Goal: Task Accomplishment & Management: Use online tool/utility

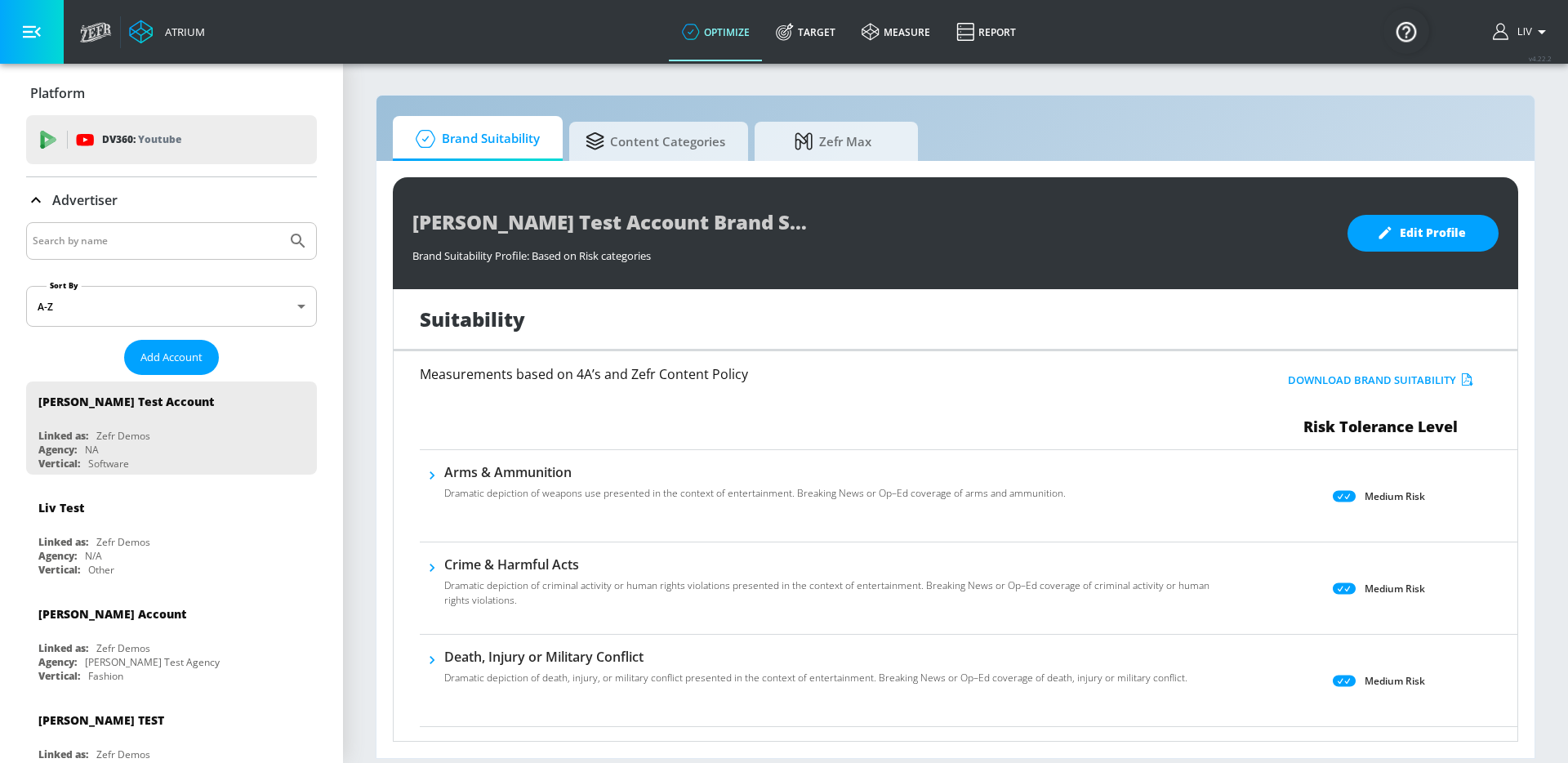
click at [217, 232] on input "Search by name" at bounding box center [157, 241] width 248 height 21
type input "pokemon"
click at [280, 223] on button "Submit Search" at bounding box center [298, 241] width 36 height 36
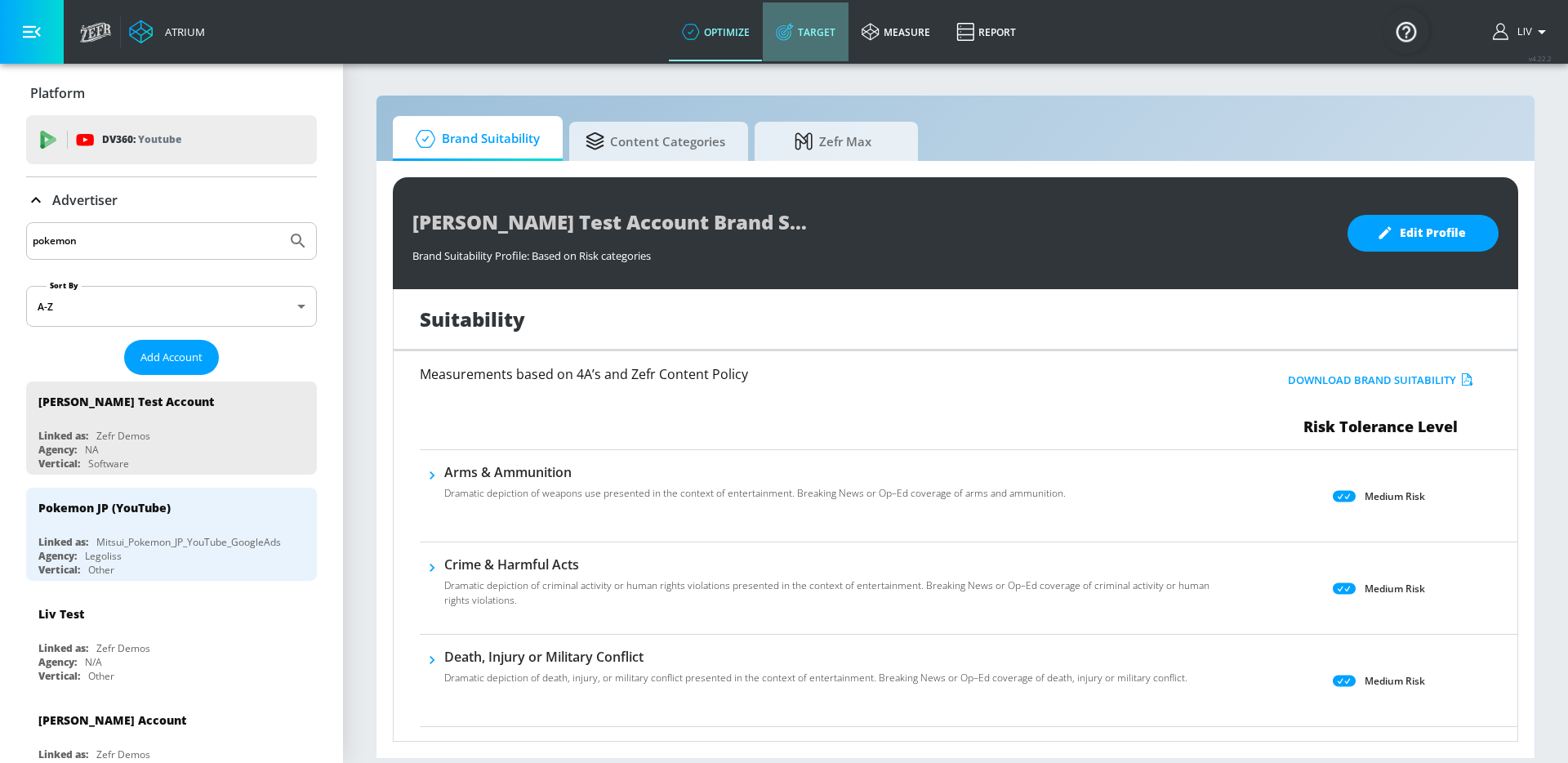
click at [797, 22] on link "Target" at bounding box center [806, 32] width 86 height 59
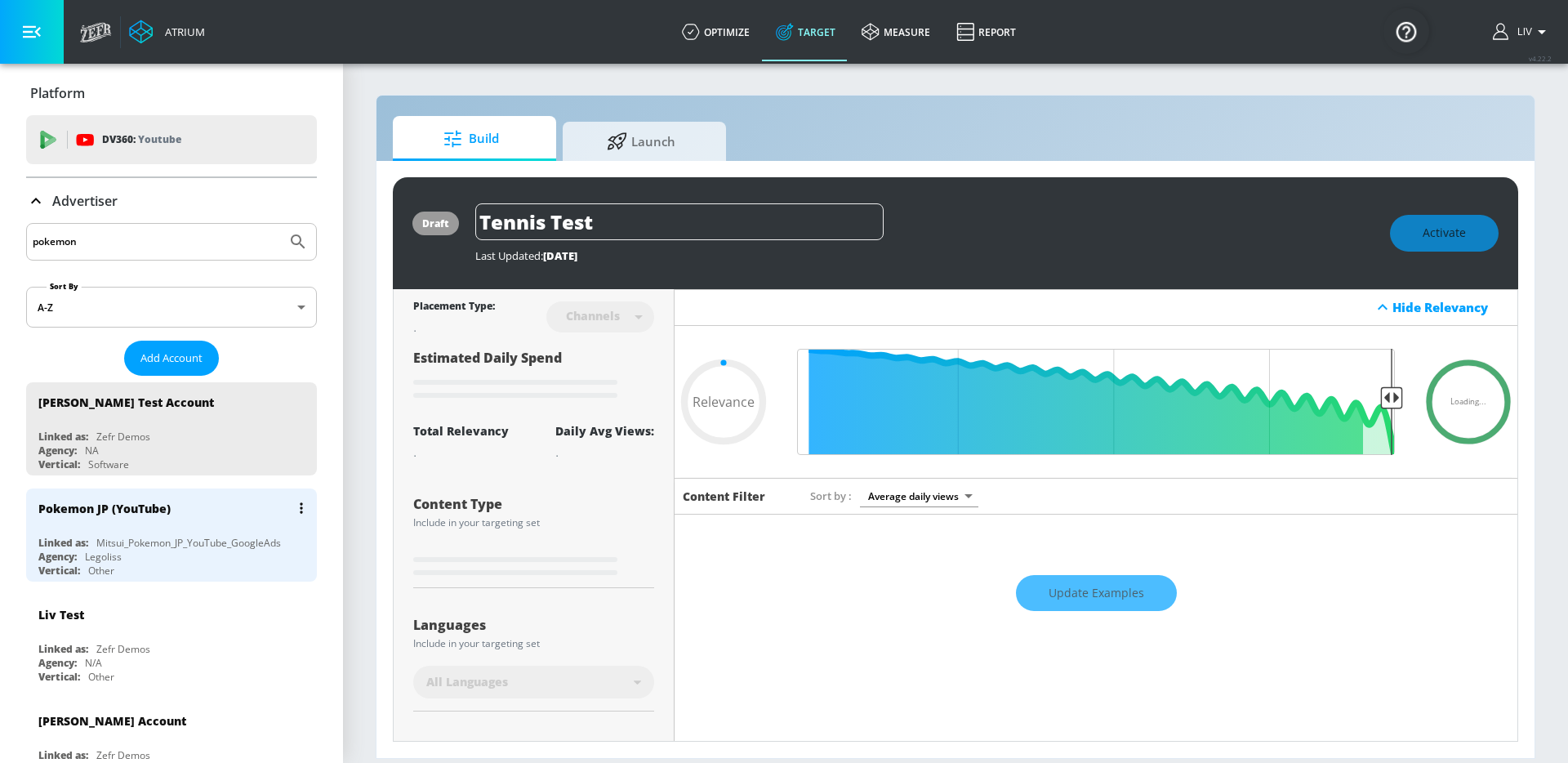
type input "0.05"
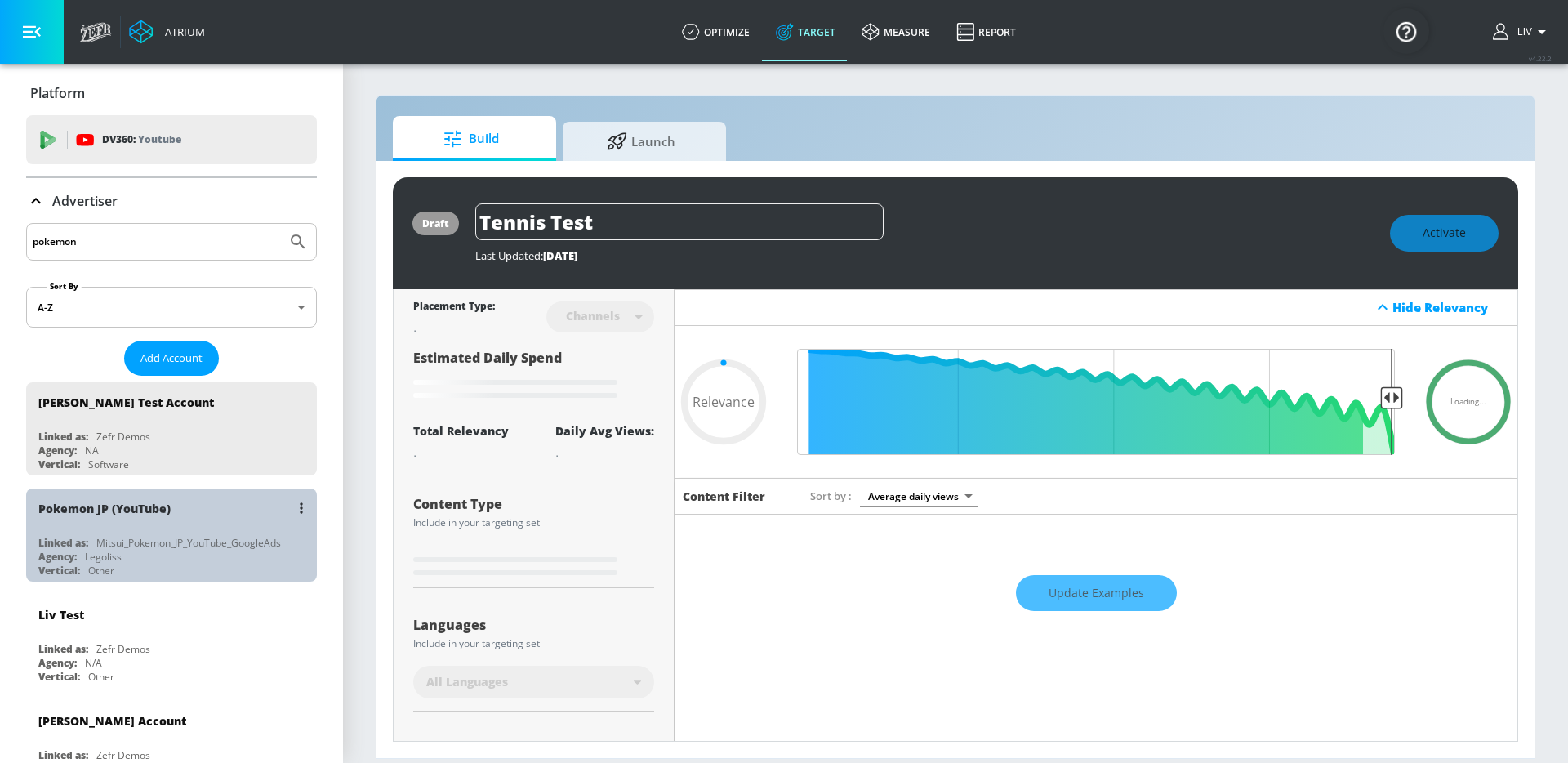
click at [222, 513] on div "Pokemon JP (YouTube)" at bounding box center [175, 508] width 275 height 39
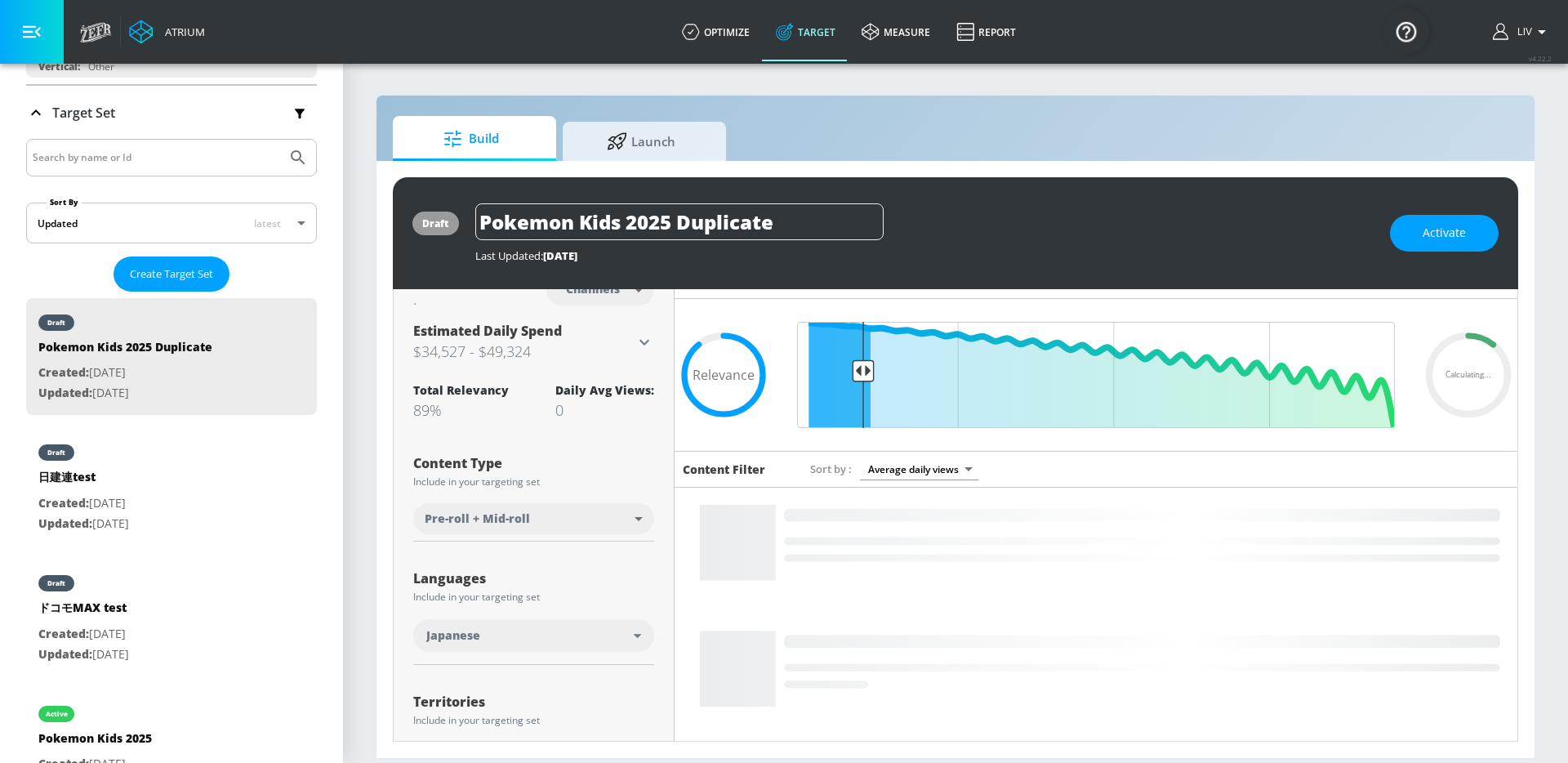
scroll to position [8, 0]
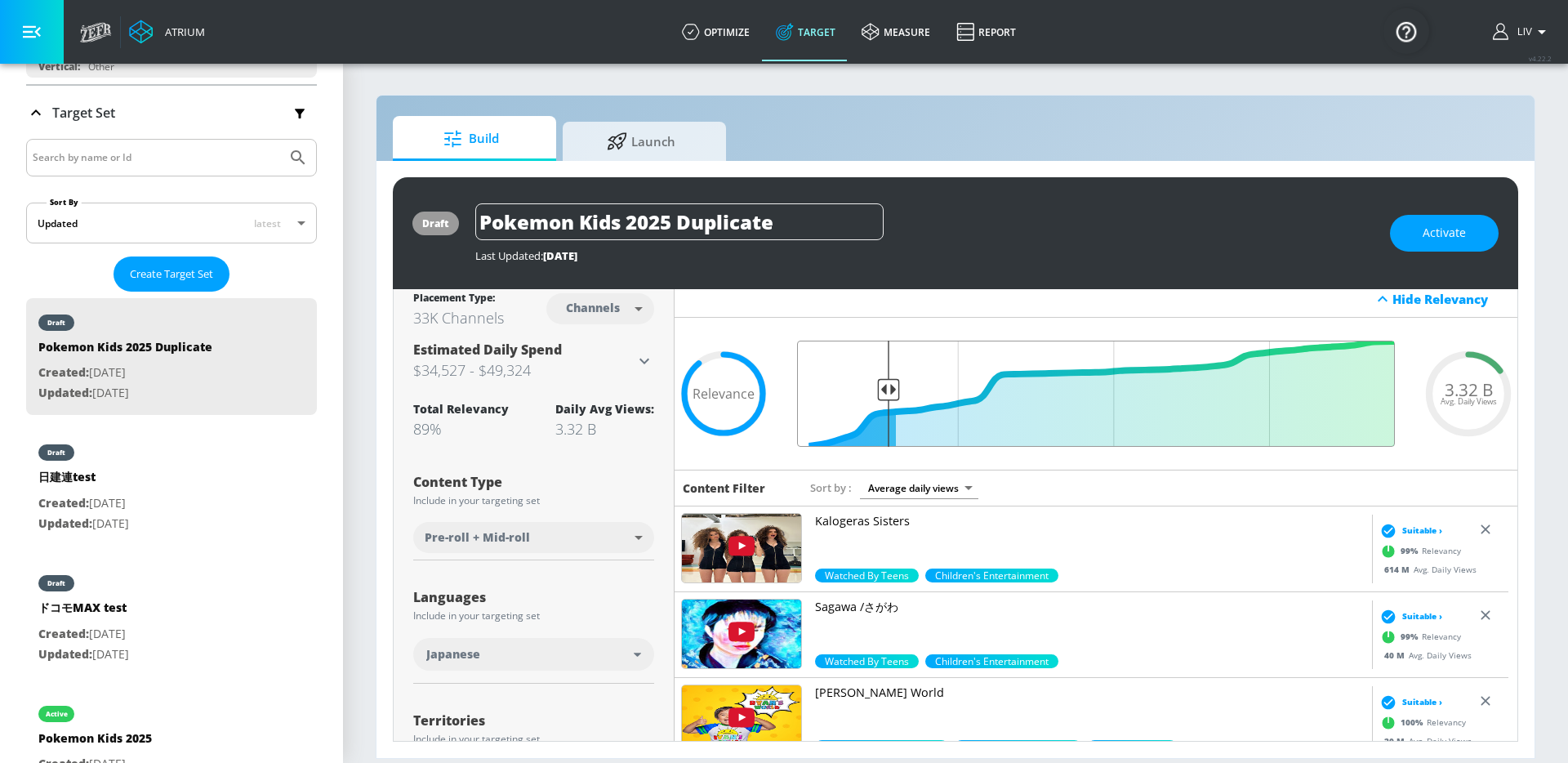
drag, startPoint x: 868, startPoint y: 389, endPoint x: 885, endPoint y: 390, distance: 17.0
click at [885, 390] on input "Final Threshold" at bounding box center [1096, 394] width 614 height 106
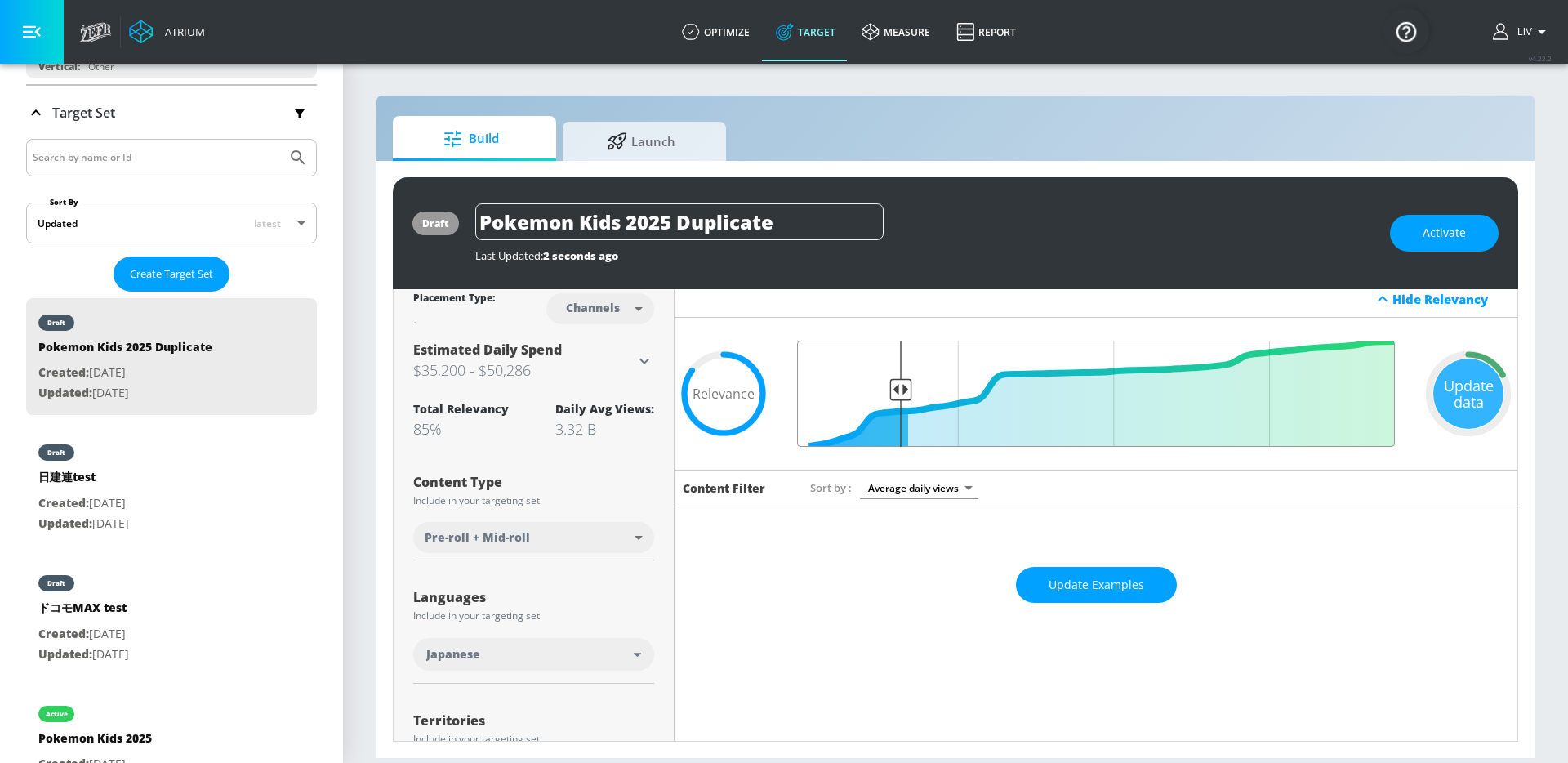
drag, startPoint x: 885, startPoint y: 390, endPoint x: 896, endPoint y: 388, distance: 11.2
click at [896, 388] on input "Final Threshold" at bounding box center [1096, 394] width 614 height 106
drag, startPoint x: 896, startPoint y: 388, endPoint x: 910, endPoint y: 386, distance: 14.1
click at [910, 386] on input "Final Threshold" at bounding box center [1096, 394] width 614 height 106
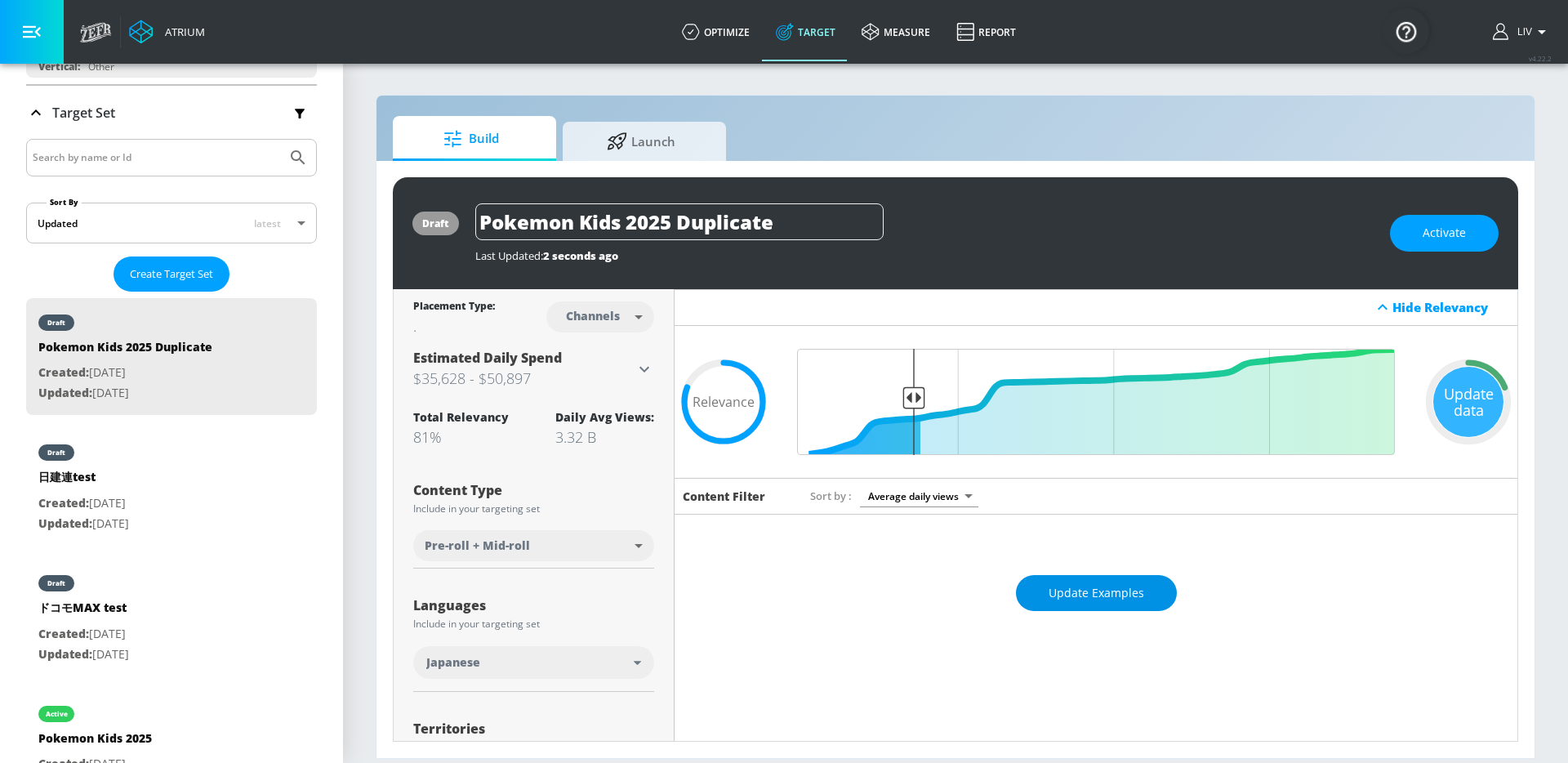
click at [1085, 589] on span "Update Examples" at bounding box center [1096, 593] width 96 height 21
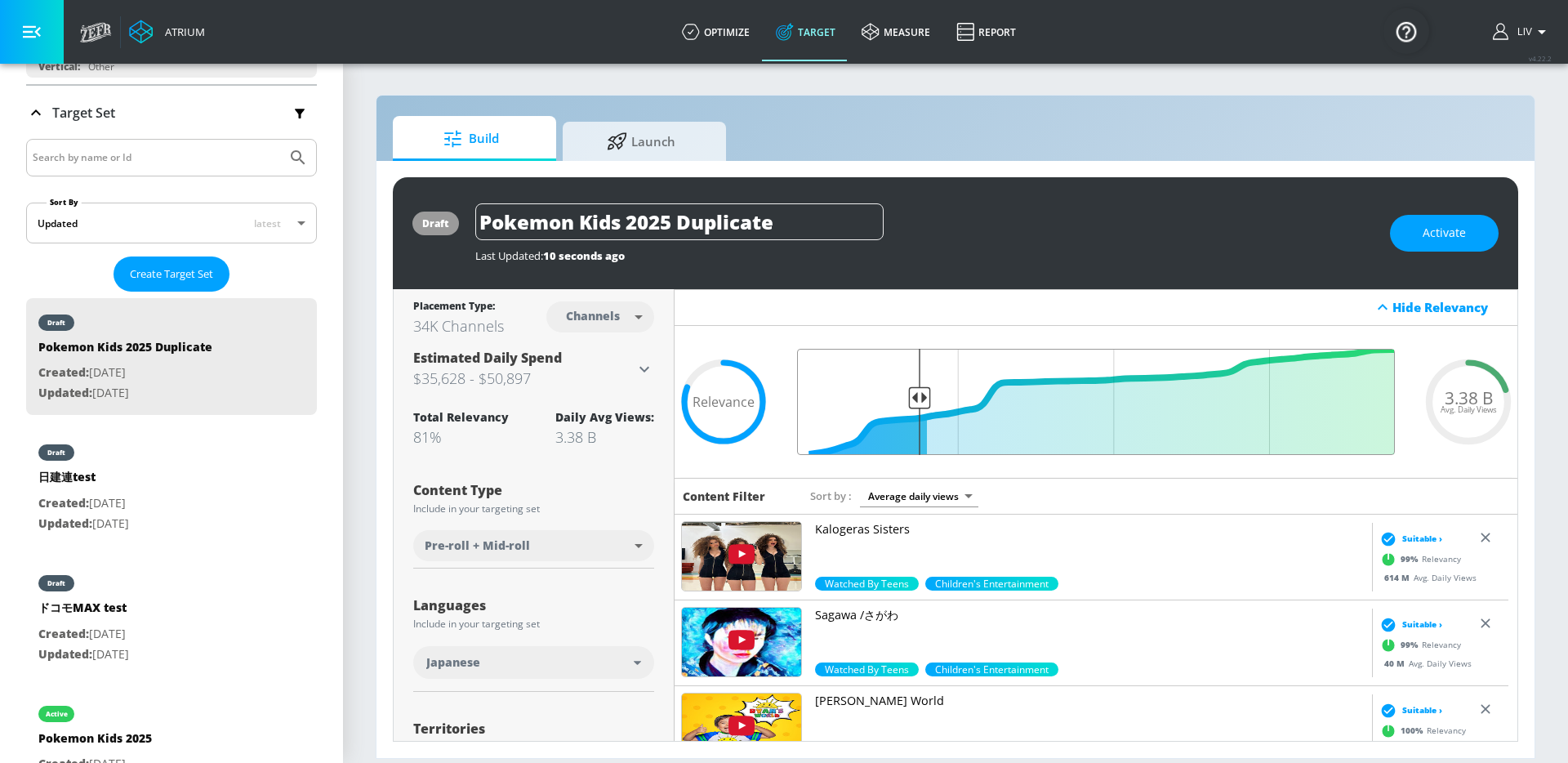
click at [913, 400] on input "Final Threshold" at bounding box center [1096, 402] width 614 height 106
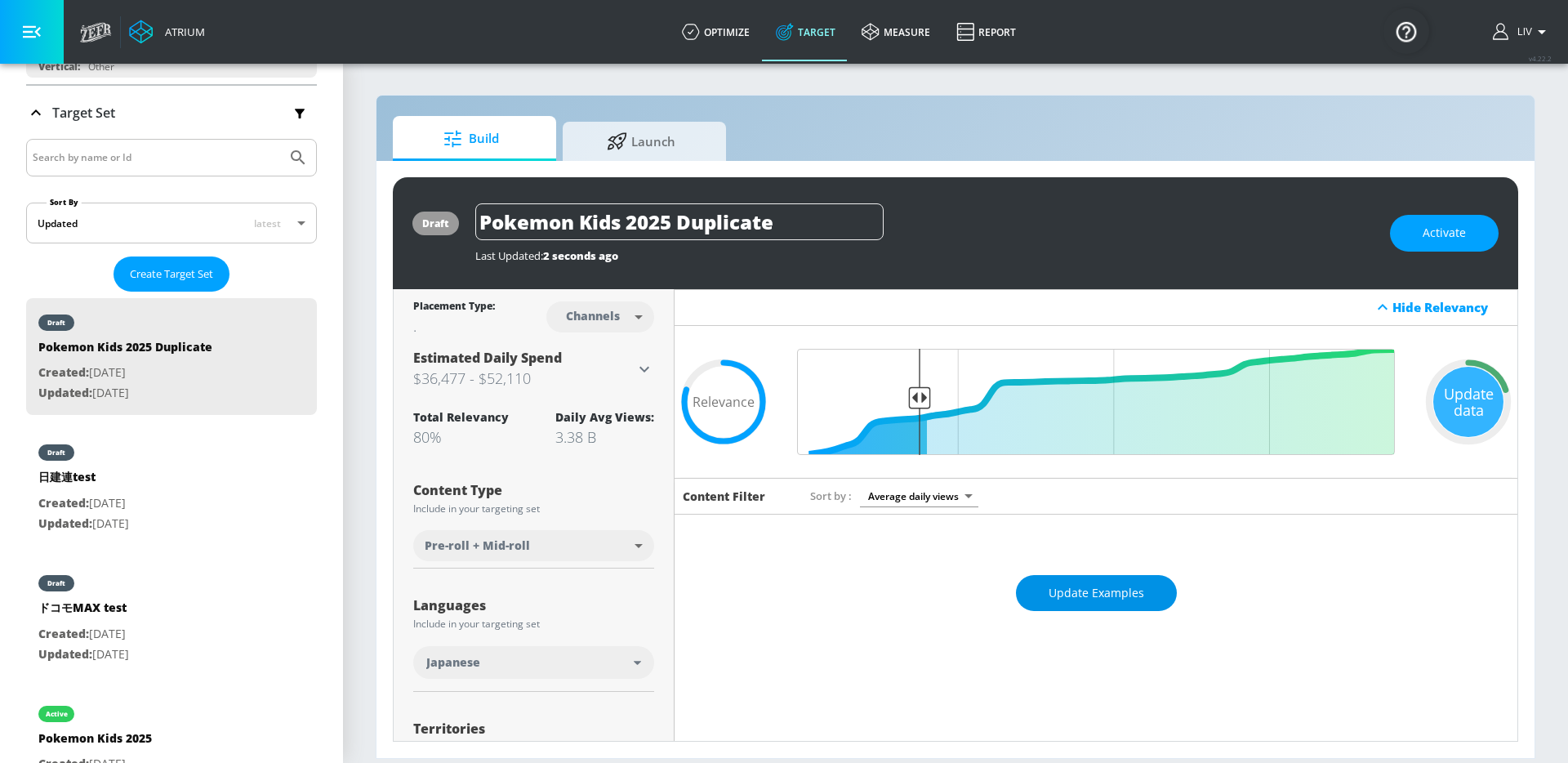
click at [1069, 584] on span "Update Examples" at bounding box center [1096, 593] width 96 height 21
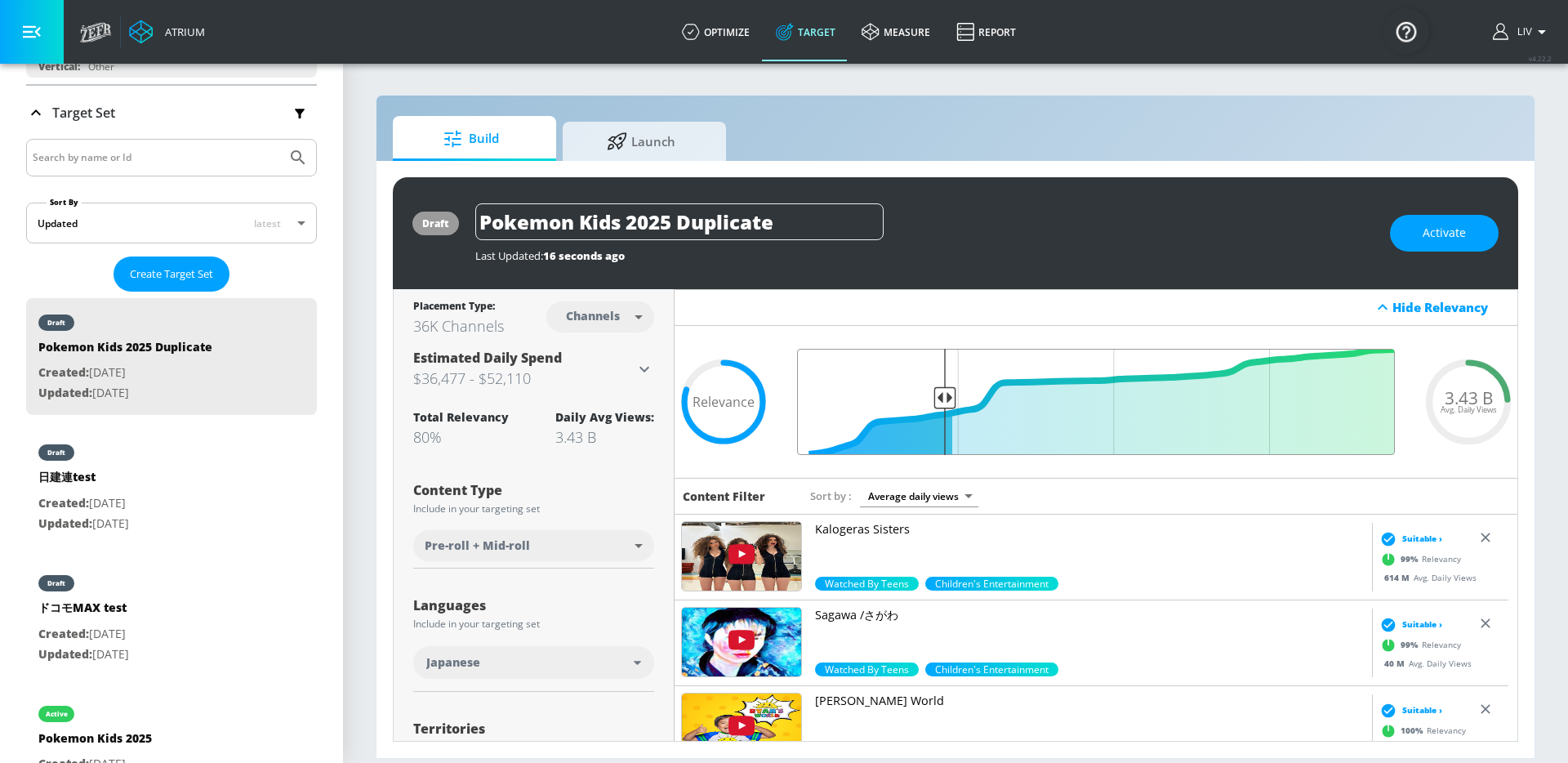
drag, startPoint x: 913, startPoint y: 400, endPoint x: 940, endPoint y: 404, distance: 27.3
click at [940, 404] on input "Final Threshold" at bounding box center [1096, 402] width 614 height 106
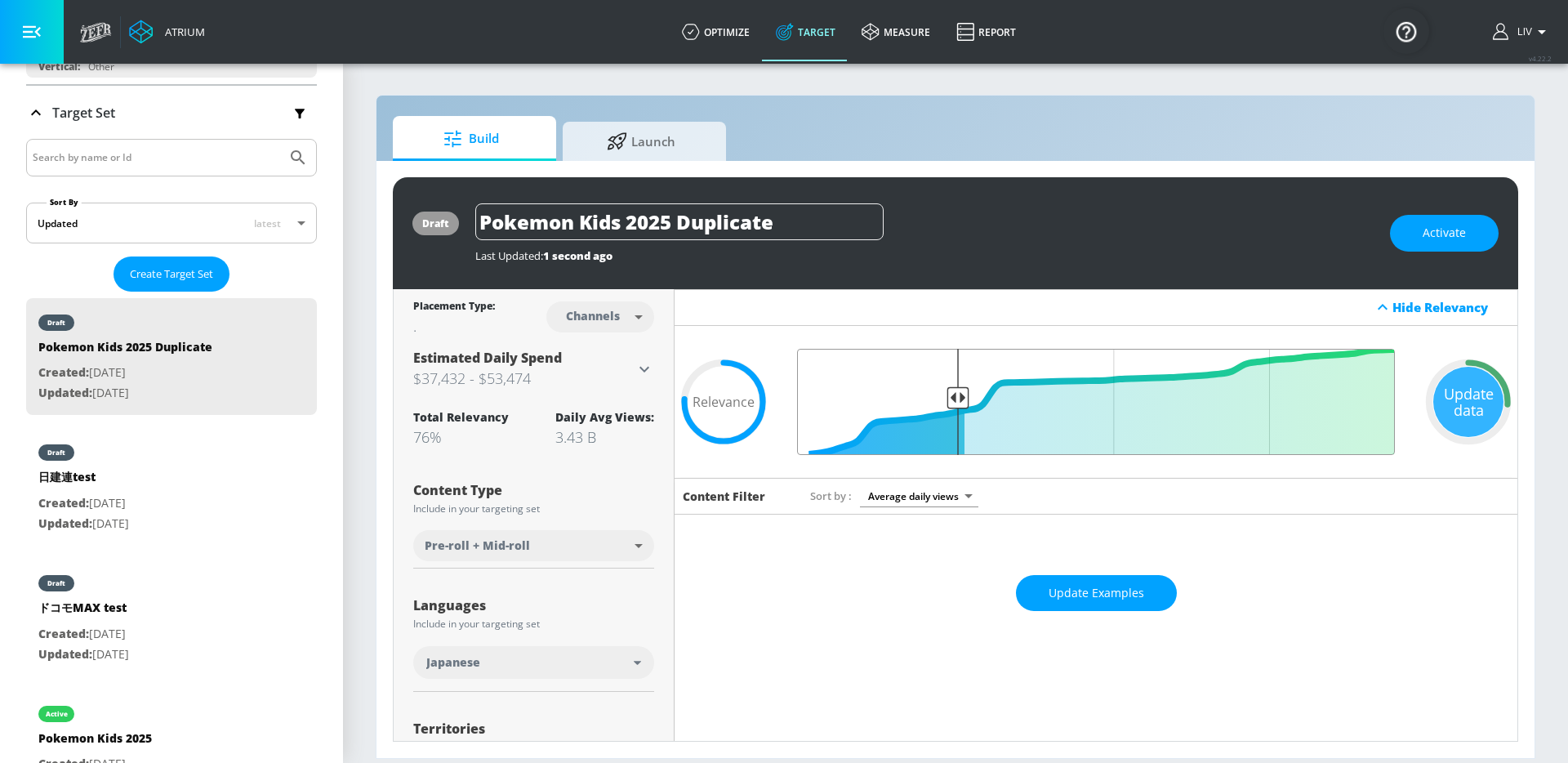
drag, startPoint x: 940, startPoint y: 403, endPoint x: 954, endPoint y: 401, distance: 14.1
click at [954, 401] on input "Final Threshold" at bounding box center [1096, 402] width 614 height 106
drag, startPoint x: 950, startPoint y: 396, endPoint x: 963, endPoint y: 401, distance: 13.9
click at [963, 401] on input "Final Threshold" at bounding box center [1096, 402] width 614 height 106
drag, startPoint x: 960, startPoint y: 401, endPoint x: 976, endPoint y: 403, distance: 16.1
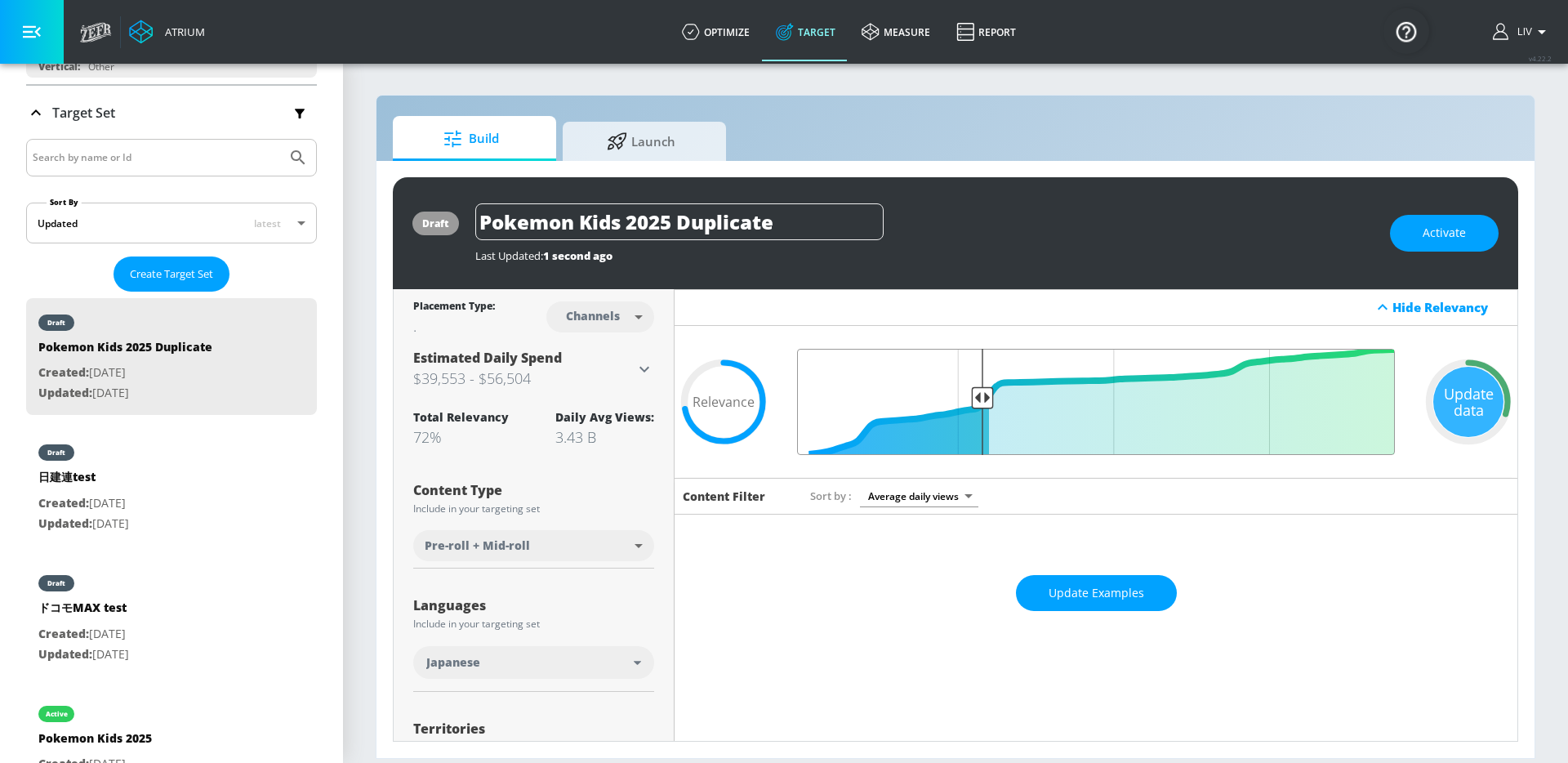
click at [976, 403] on input "Final Threshold" at bounding box center [1096, 402] width 614 height 106
click at [1118, 596] on span "Update Examples" at bounding box center [1096, 593] width 96 height 21
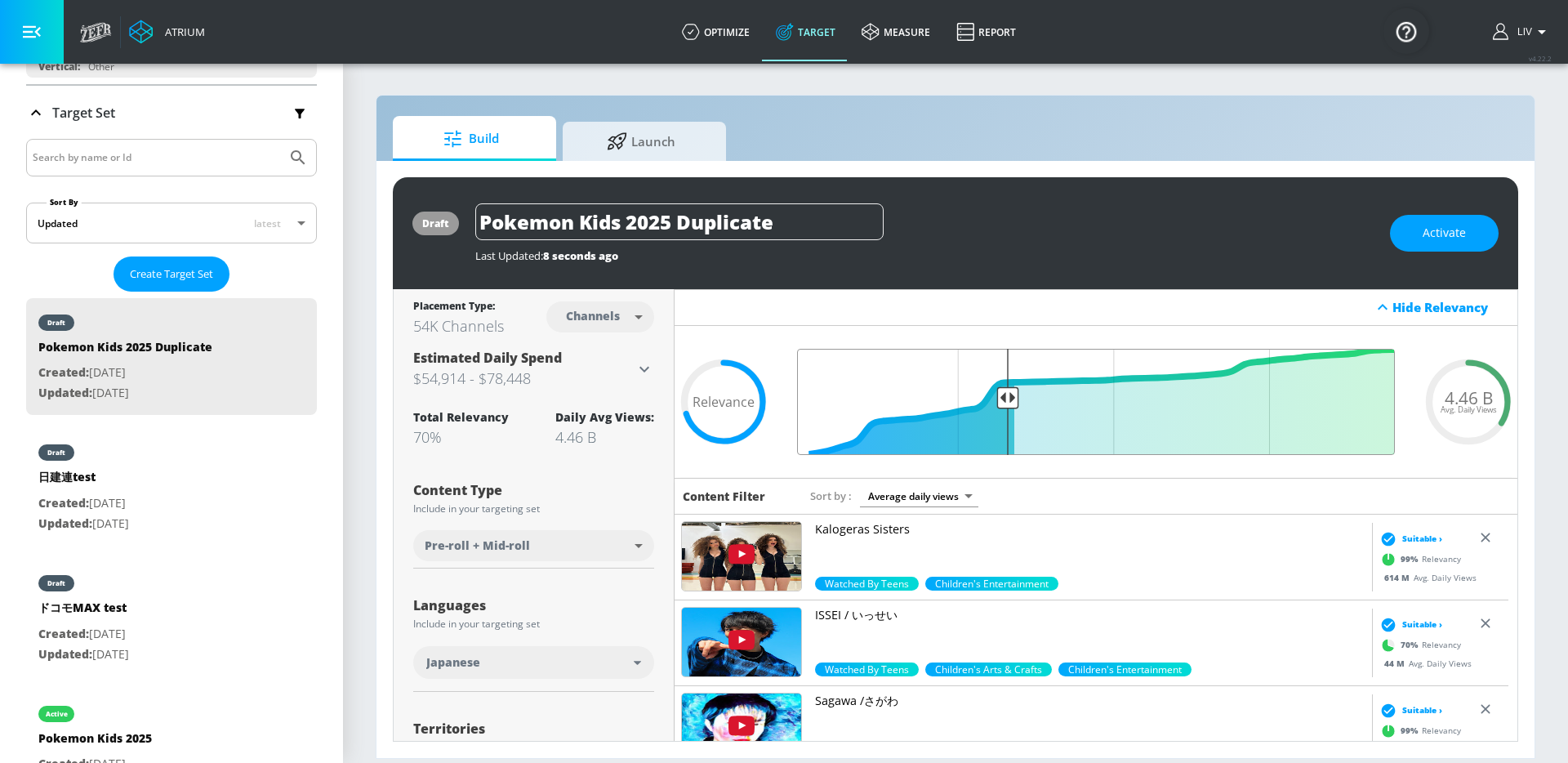
drag, startPoint x: 979, startPoint y: 410, endPoint x: 1002, endPoint y: 405, distance: 23.5
click at [1002, 405] on input "Final Threshold" at bounding box center [1096, 402] width 614 height 106
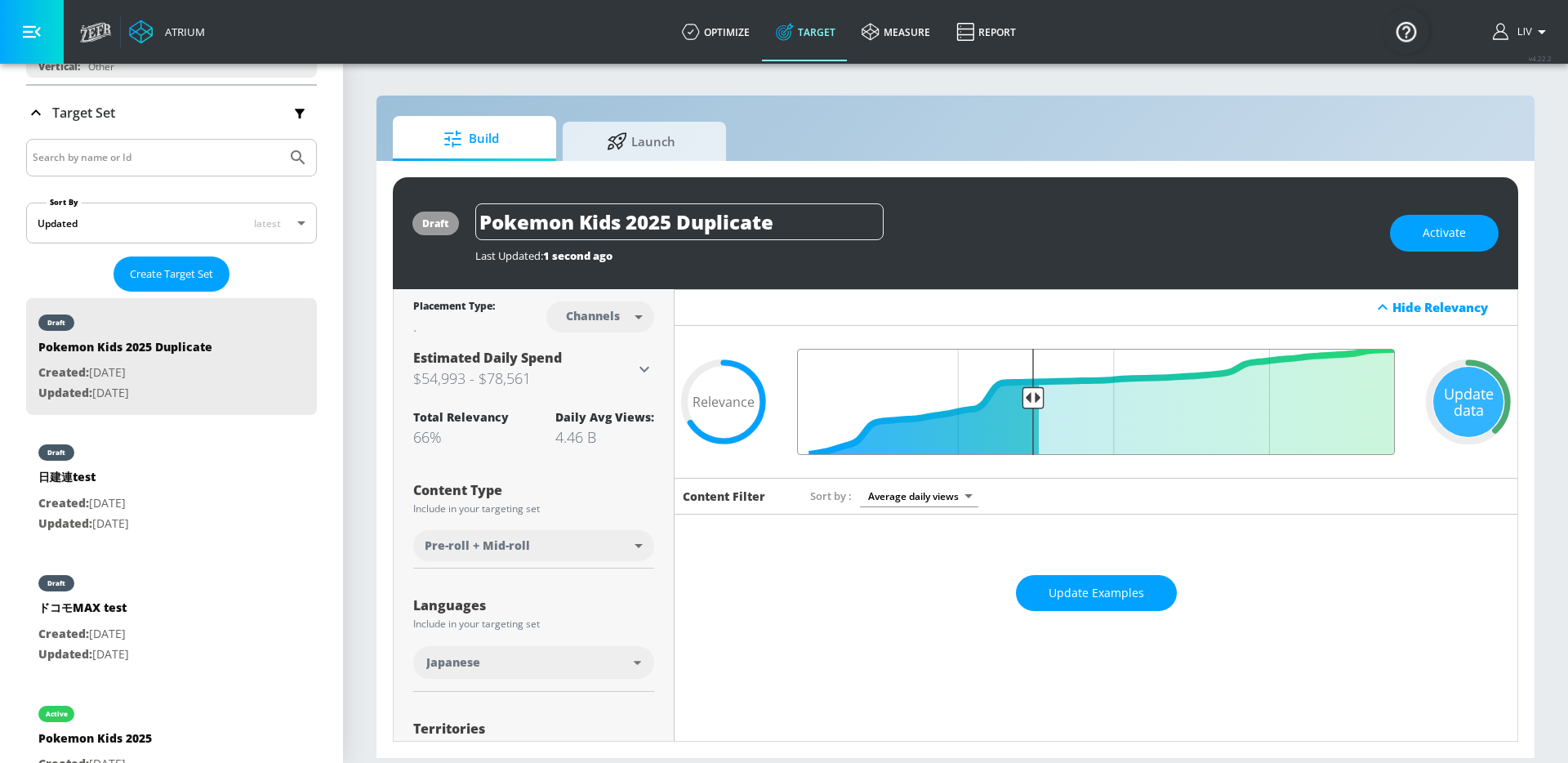
drag, startPoint x: 1012, startPoint y: 401, endPoint x: 1024, endPoint y: 402, distance: 12.0
click at [1024, 402] on input "Final Threshold" at bounding box center [1096, 402] width 614 height 106
drag, startPoint x: 1027, startPoint y: 391, endPoint x: 1036, endPoint y: 393, distance: 9.2
click at [1036, 393] on input "Final Threshold" at bounding box center [1096, 402] width 614 height 106
click at [1072, 596] on span "Update Examples" at bounding box center [1096, 593] width 96 height 21
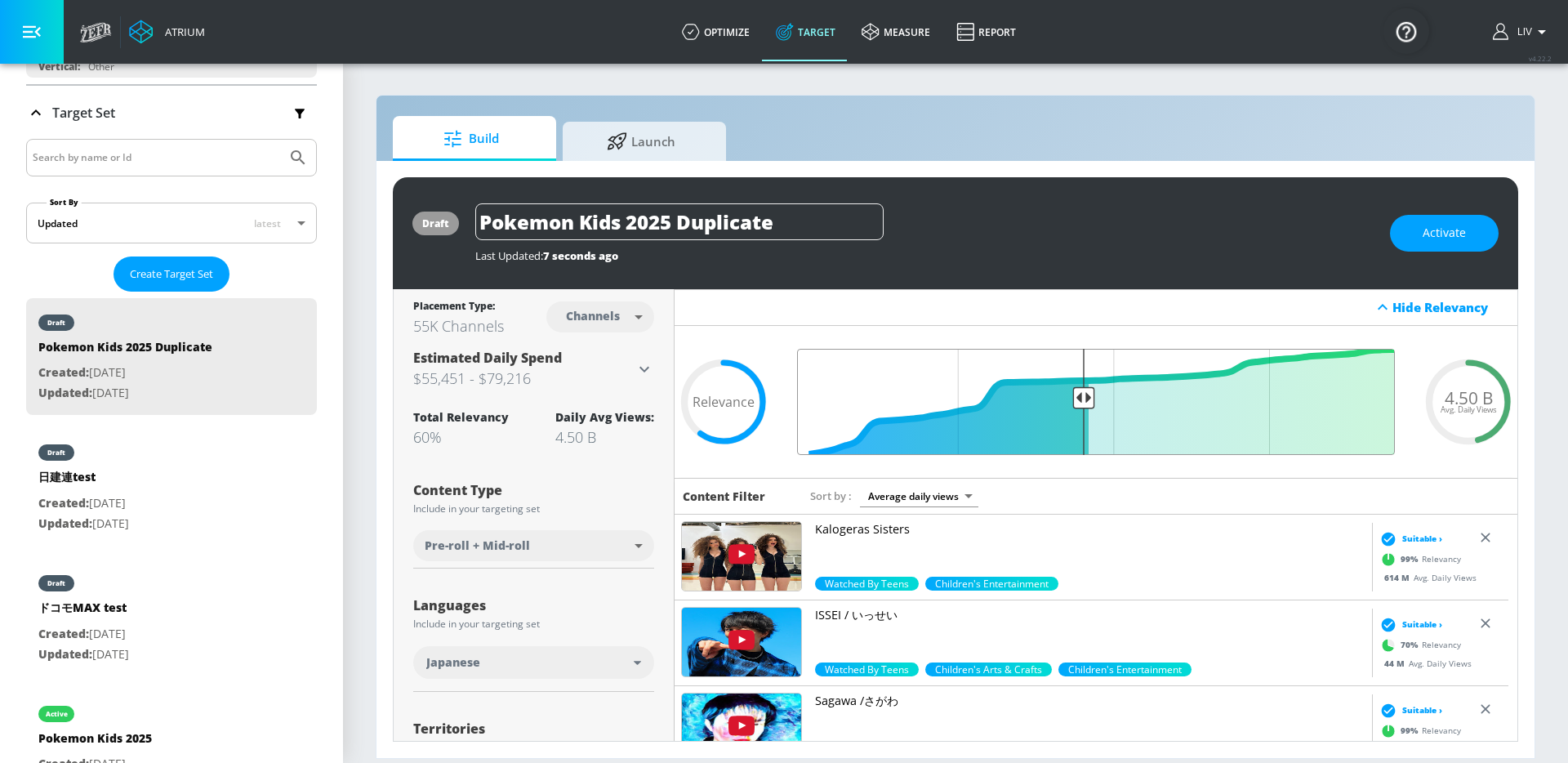
drag, startPoint x: 1044, startPoint y: 402, endPoint x: 1076, endPoint y: 397, distance: 32.4
click at [1076, 397] on input "Final Threshold" at bounding box center [1096, 402] width 614 height 106
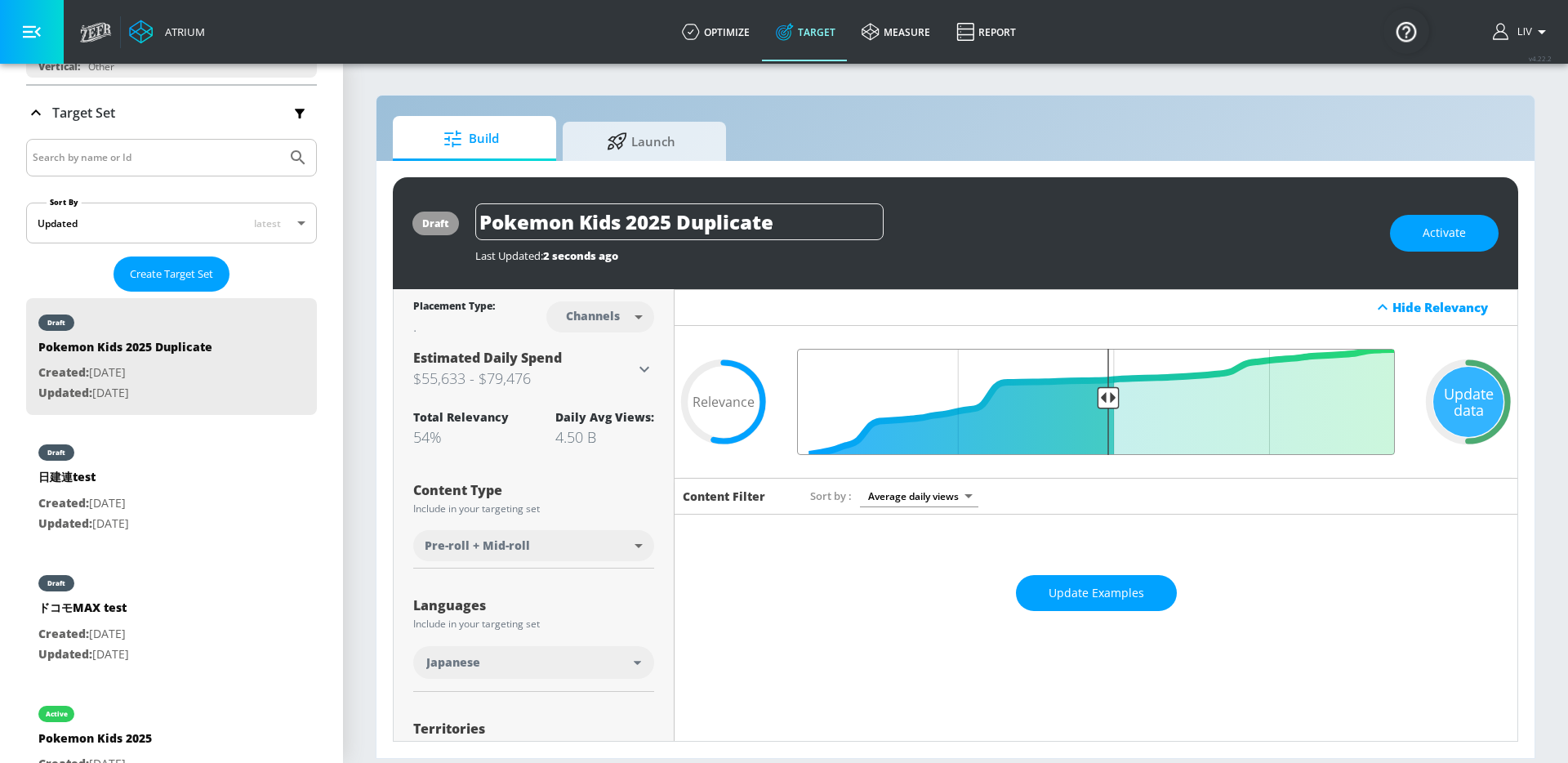
drag, startPoint x: 1076, startPoint y: 402, endPoint x: 1104, endPoint y: 389, distance: 30.9
type input "0.5"
click at [1104, 389] on input "Final Threshold" at bounding box center [1096, 402] width 614 height 106
click at [1035, 599] on button "Update Examples" at bounding box center [1096, 593] width 161 height 37
